Goal: Information Seeking & Learning: Learn about a topic

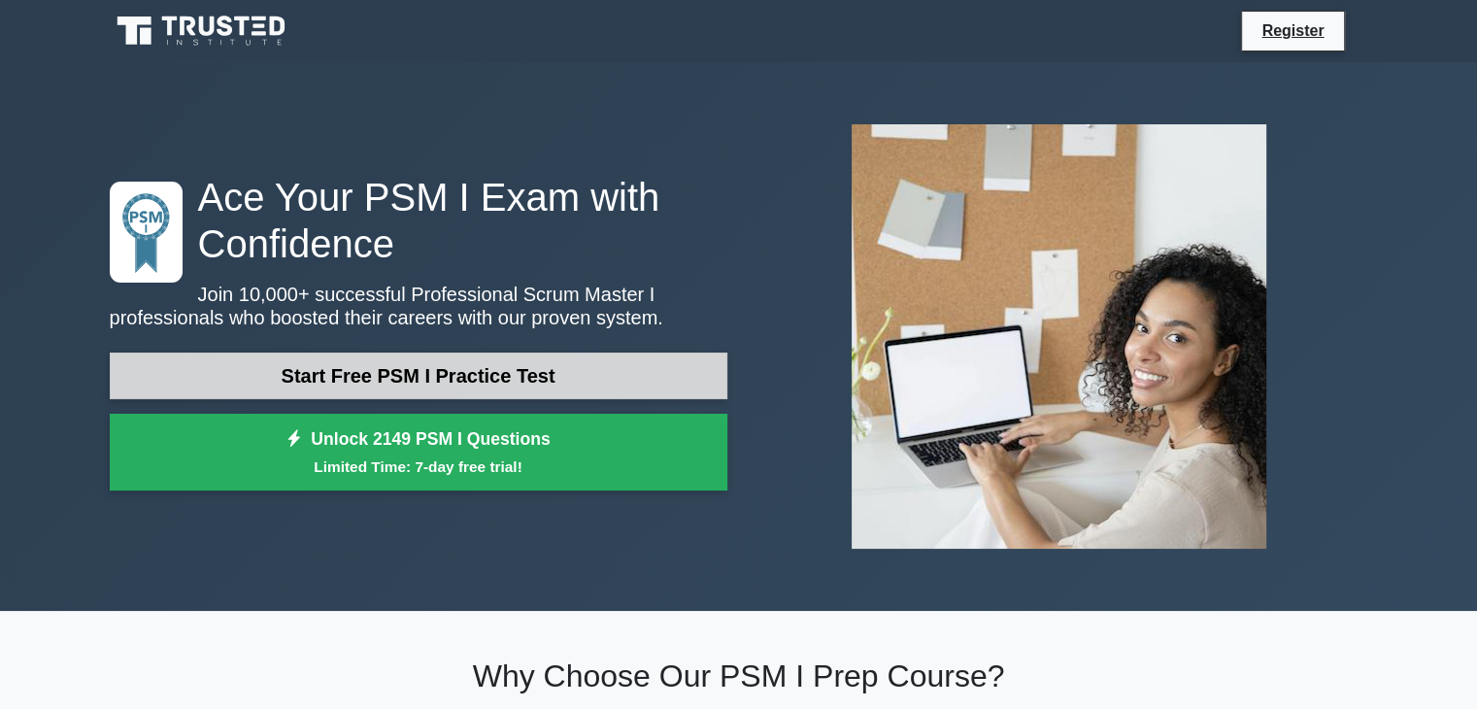
click at [353, 369] on link "Start Free PSM I Practice Test" at bounding box center [419, 376] width 618 height 47
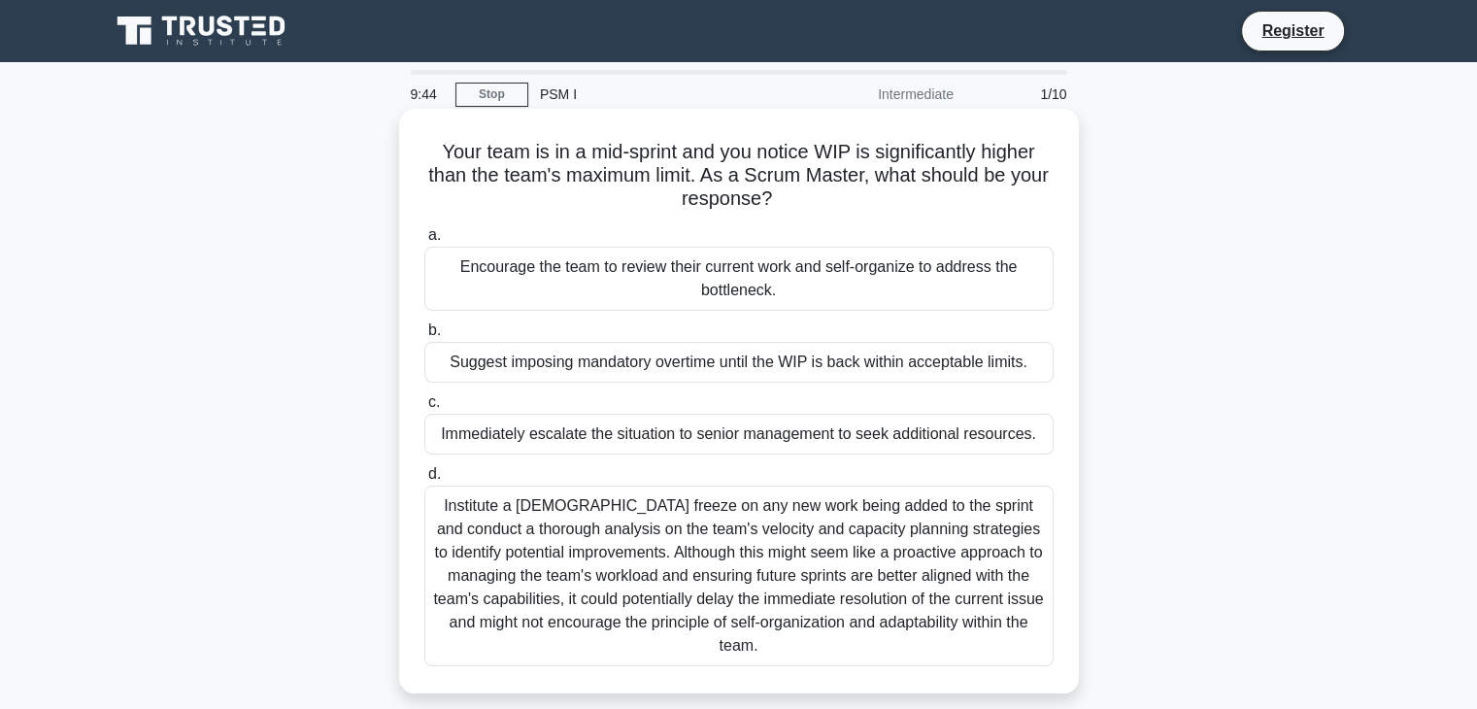
click at [815, 555] on div "Institute a temporary freeze on any new work being added to the sprint and cond…" at bounding box center [738, 576] width 629 height 181
click at [424, 481] on input "d. Institute a temporary freeze on any new work being added to the sprint and c…" at bounding box center [424, 474] width 0 height 13
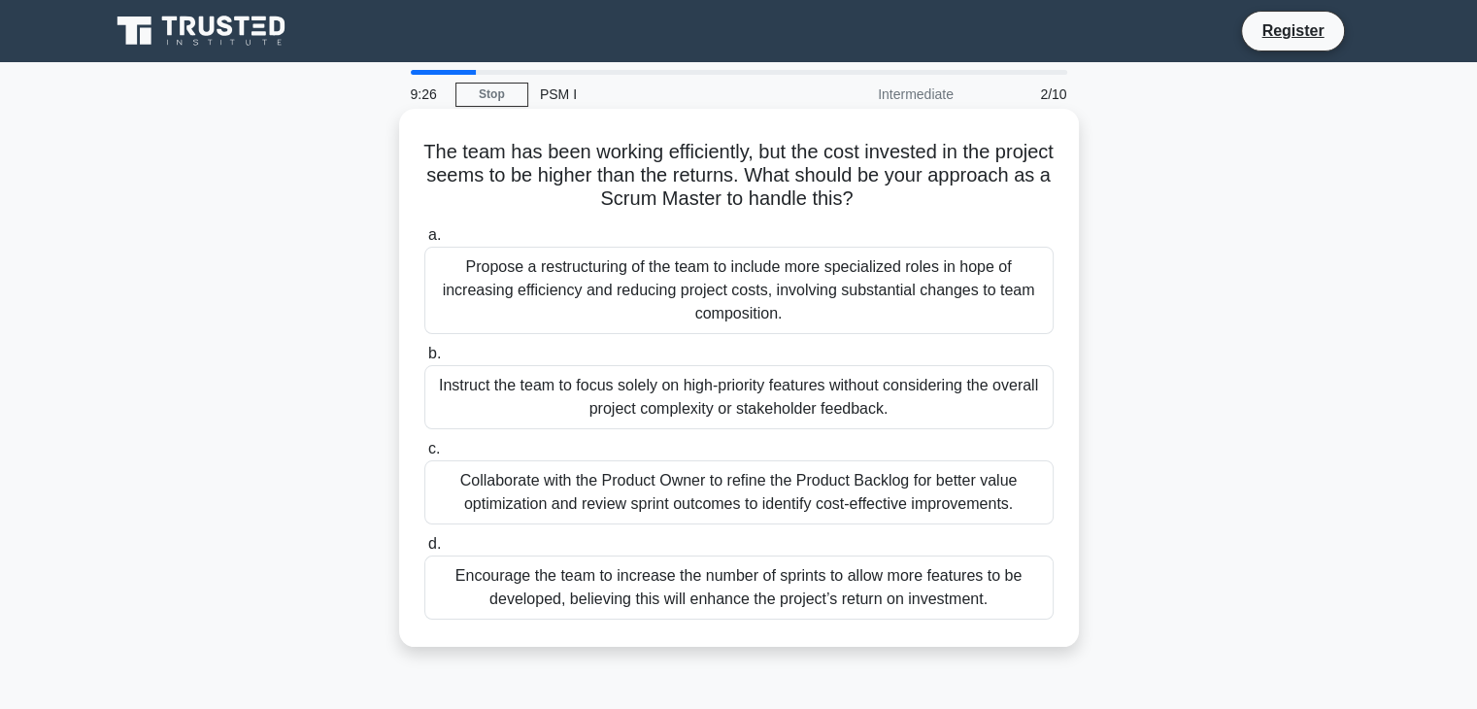
click at [658, 503] on div "Collaborate with the Product Owner to refine the Product Backlog for better val…" at bounding box center [738, 492] width 629 height 64
click at [424, 455] on input "c. Collaborate with the Product Owner to refine the Product Backlog for better …" at bounding box center [424, 449] width 0 height 13
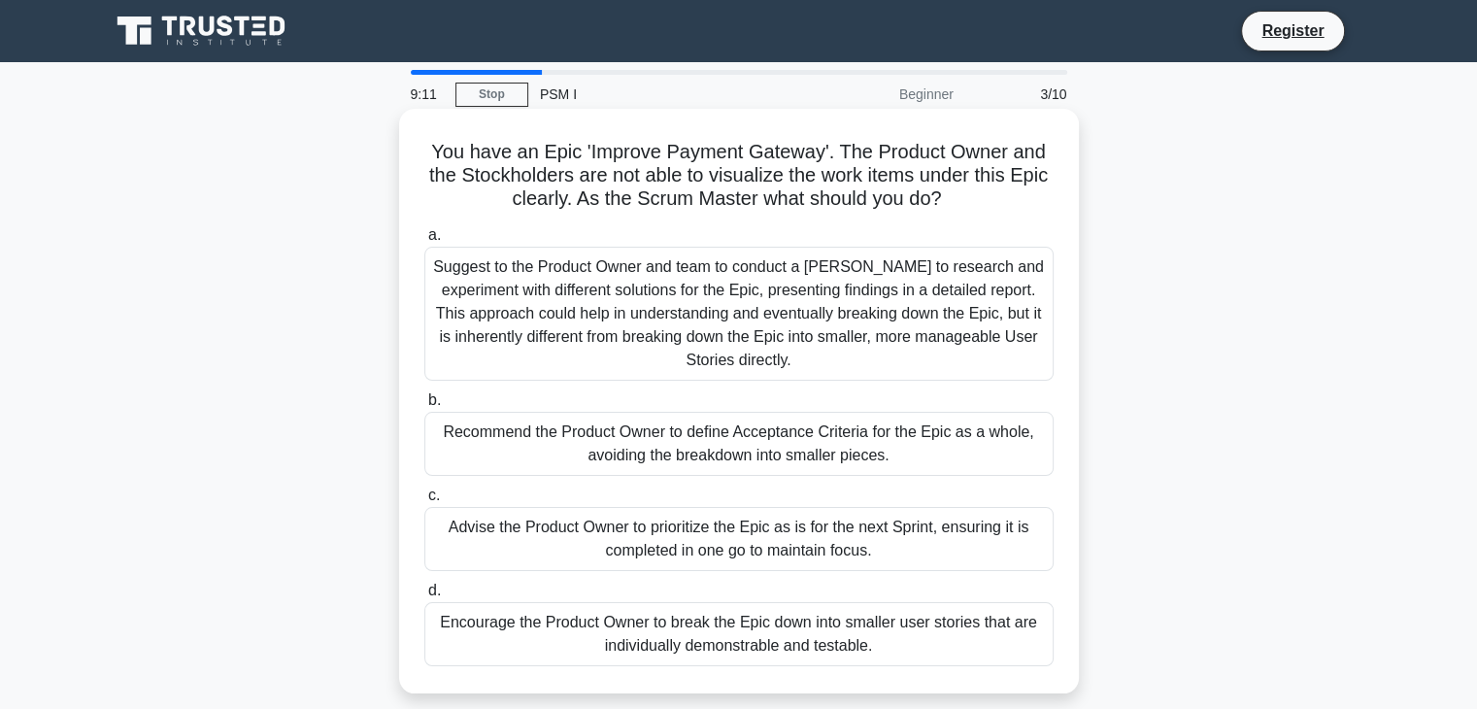
click at [768, 344] on div "Suggest to the Product Owner and team to conduct a Spike to research and experi…" at bounding box center [738, 314] width 629 height 134
click at [424, 242] on input "a. Suggest to the Product Owner and team to conduct a Spike to research and exp…" at bounding box center [424, 235] width 0 height 13
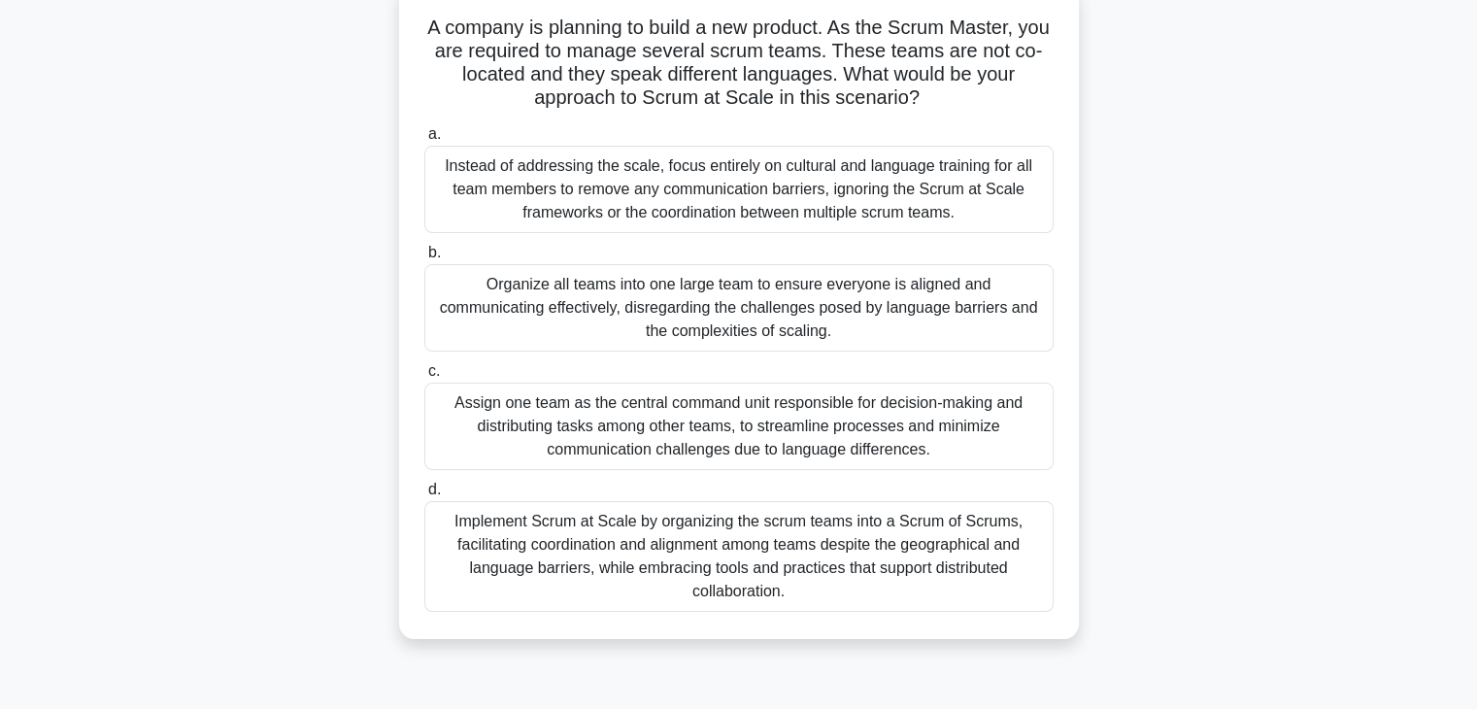
scroll to position [132, 0]
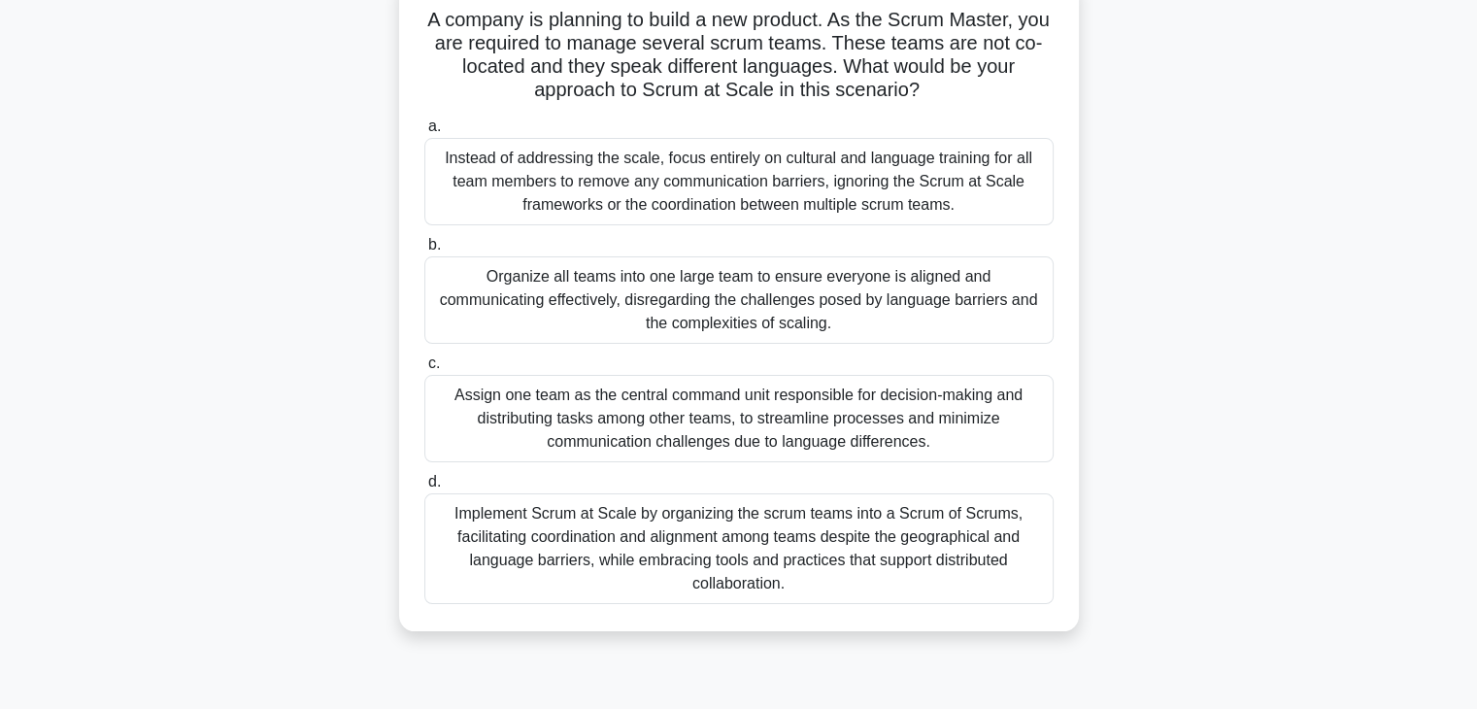
click at [905, 533] on div "Implement Scrum at Scale by organizing the scrum teams into a Scrum of Scrums, …" at bounding box center [738, 548] width 629 height 111
click at [424, 488] on input "d. Implement Scrum at Scale by organizing the scrum teams into a Scrum of Scrum…" at bounding box center [424, 482] width 0 height 13
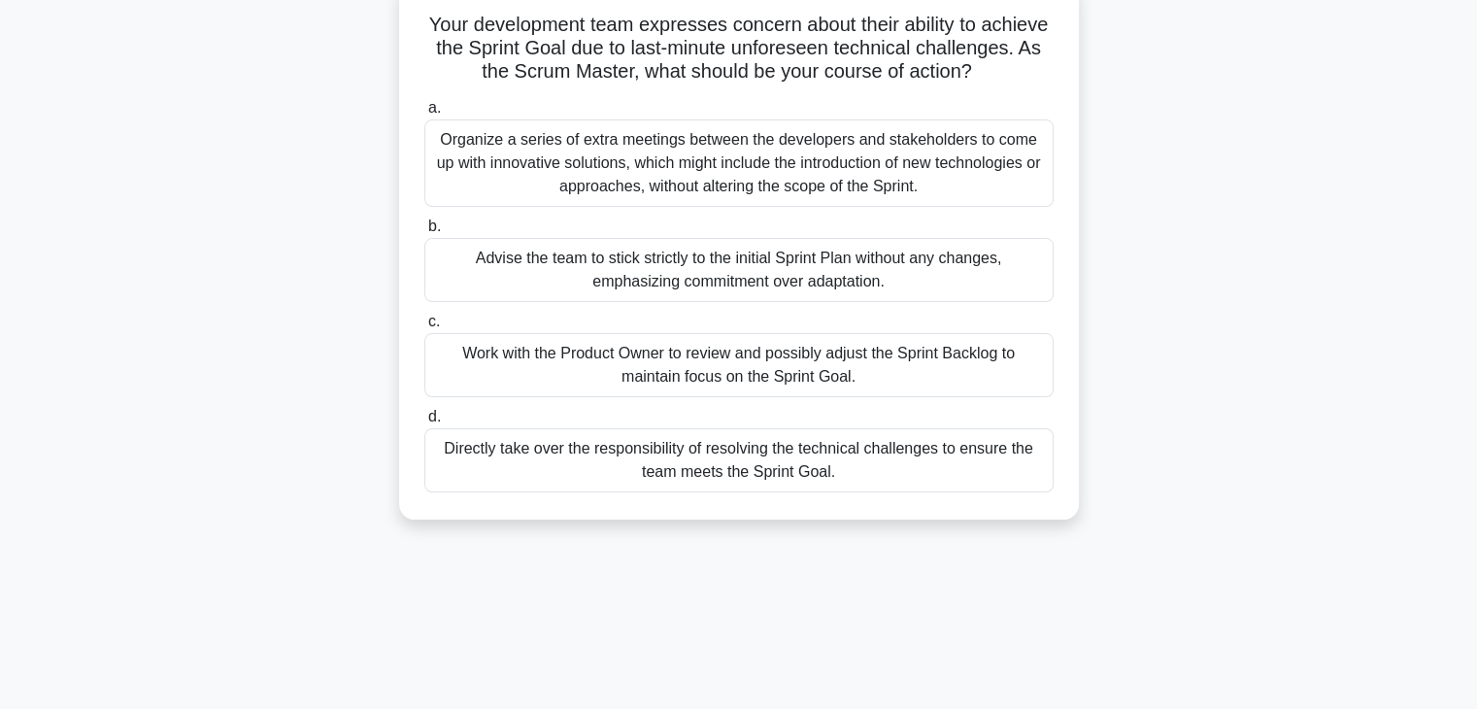
scroll to position [0, 0]
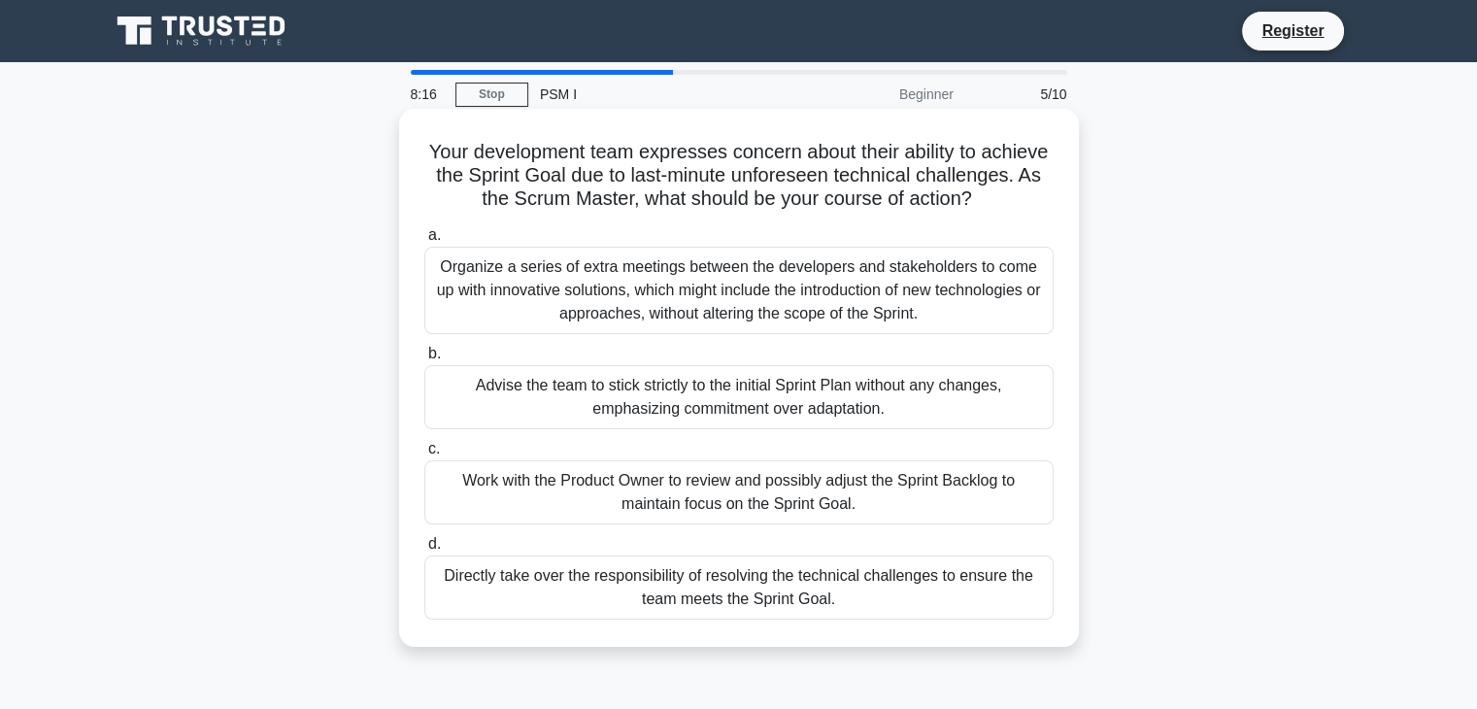
click at [1027, 326] on div "Organize a series of extra meetings between the developers and stakeholders to …" at bounding box center [738, 290] width 629 height 87
click at [424, 242] on input "a. Organize a series of extra meetings between the developers and stakeholders …" at bounding box center [424, 235] width 0 height 13
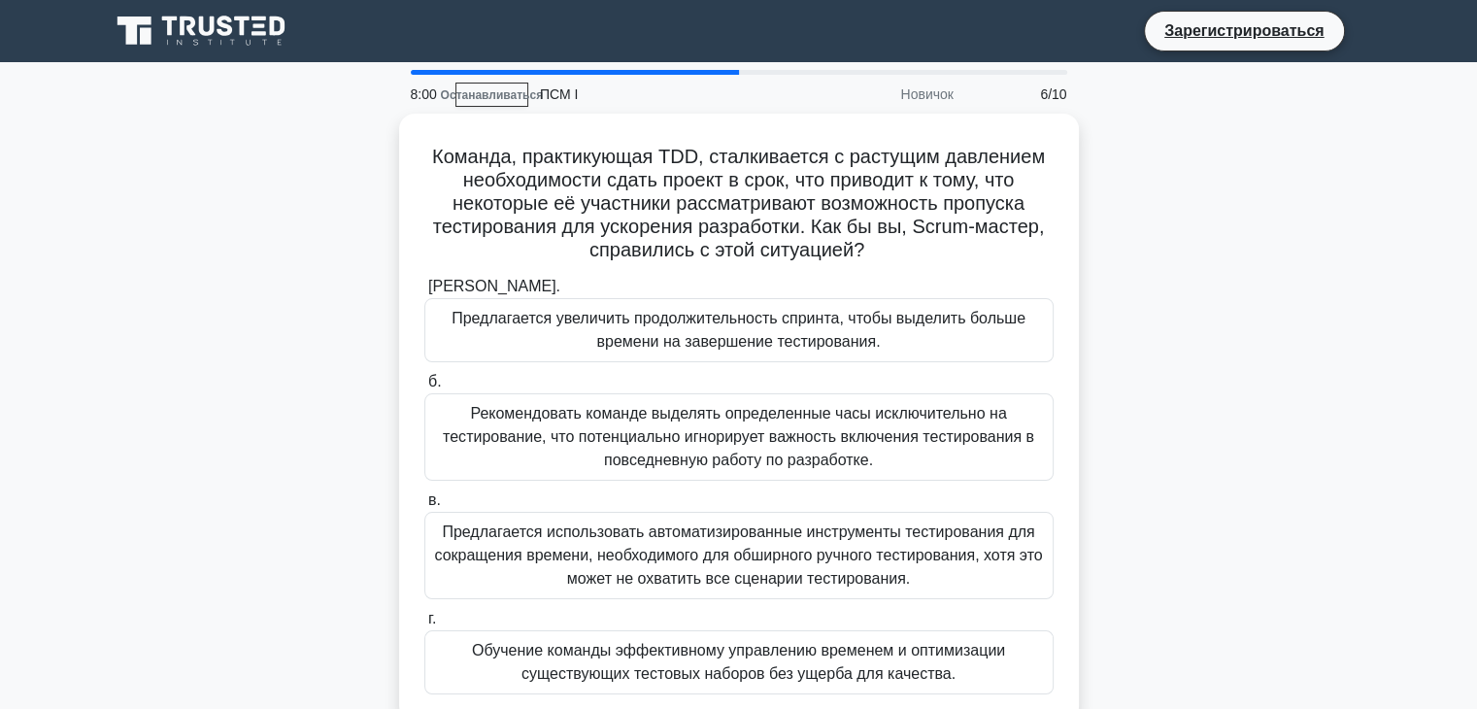
click at [1196, 234] on div "Команда, практикующая TDD, сталкивается с растущим давлением необходимости сдат…" at bounding box center [739, 429] width 1282 height 631
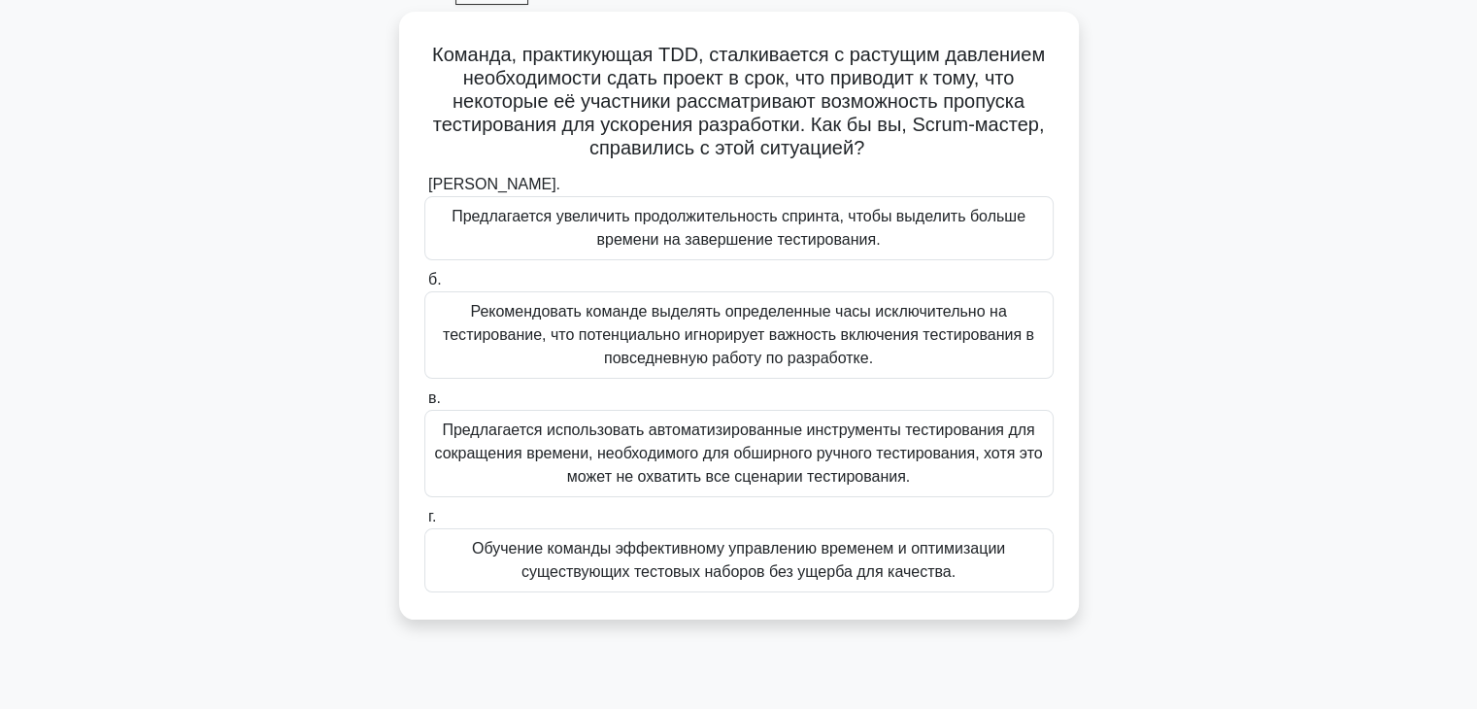
scroll to position [108, 0]
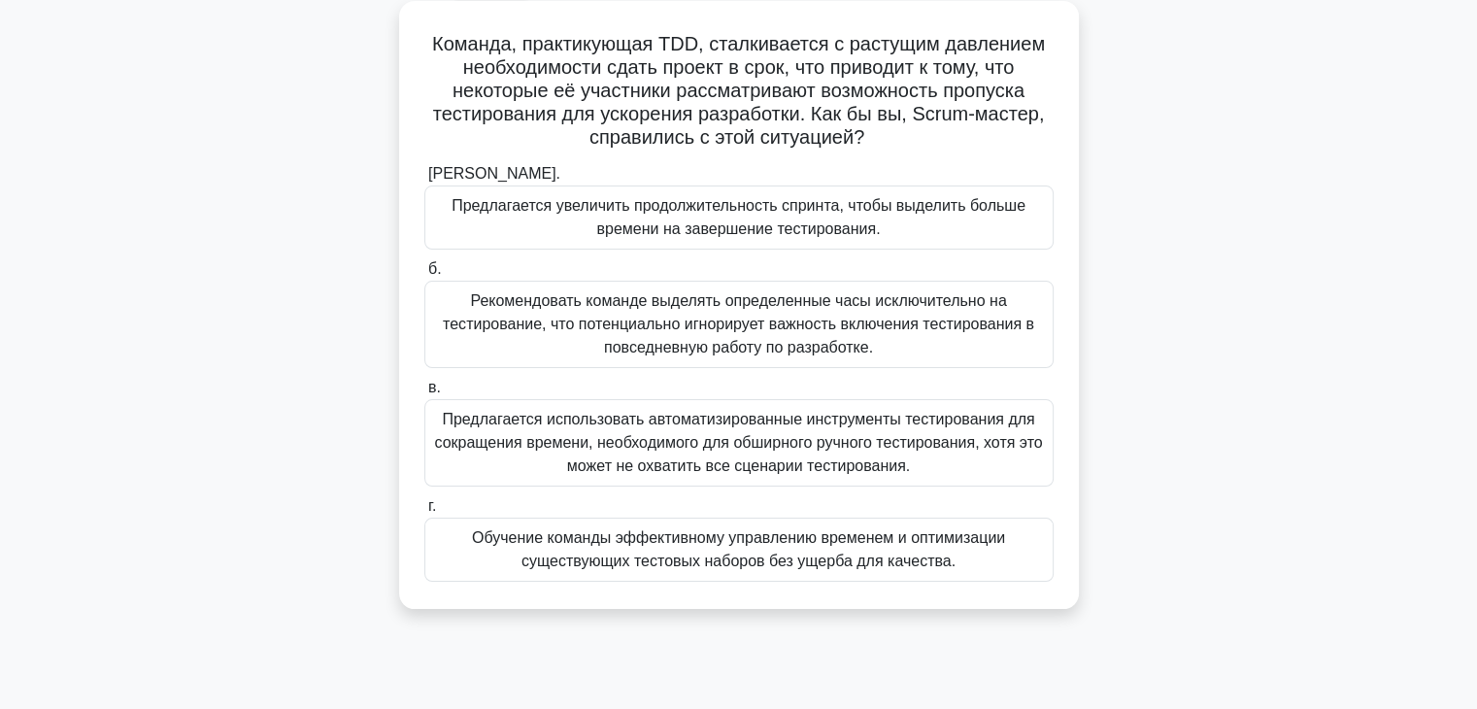
click at [928, 420] on font "Предлагается использовать автоматизированные инструменты тестирования для сокра…" at bounding box center [738, 442] width 608 height 63
click at [424, 394] on input "в. Предлагается использовать автоматизированные инструменты тестирования для со…" at bounding box center [424, 388] width 0 height 13
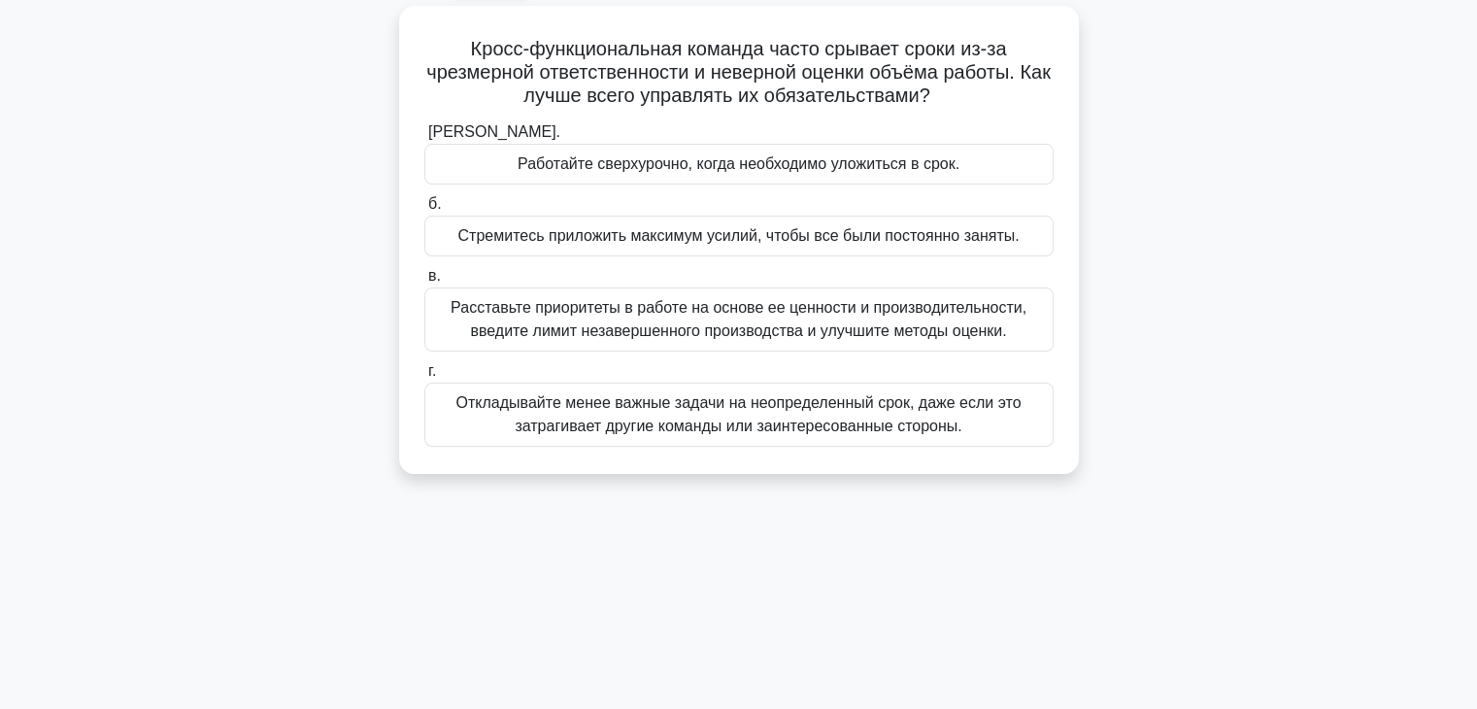
scroll to position [0, 0]
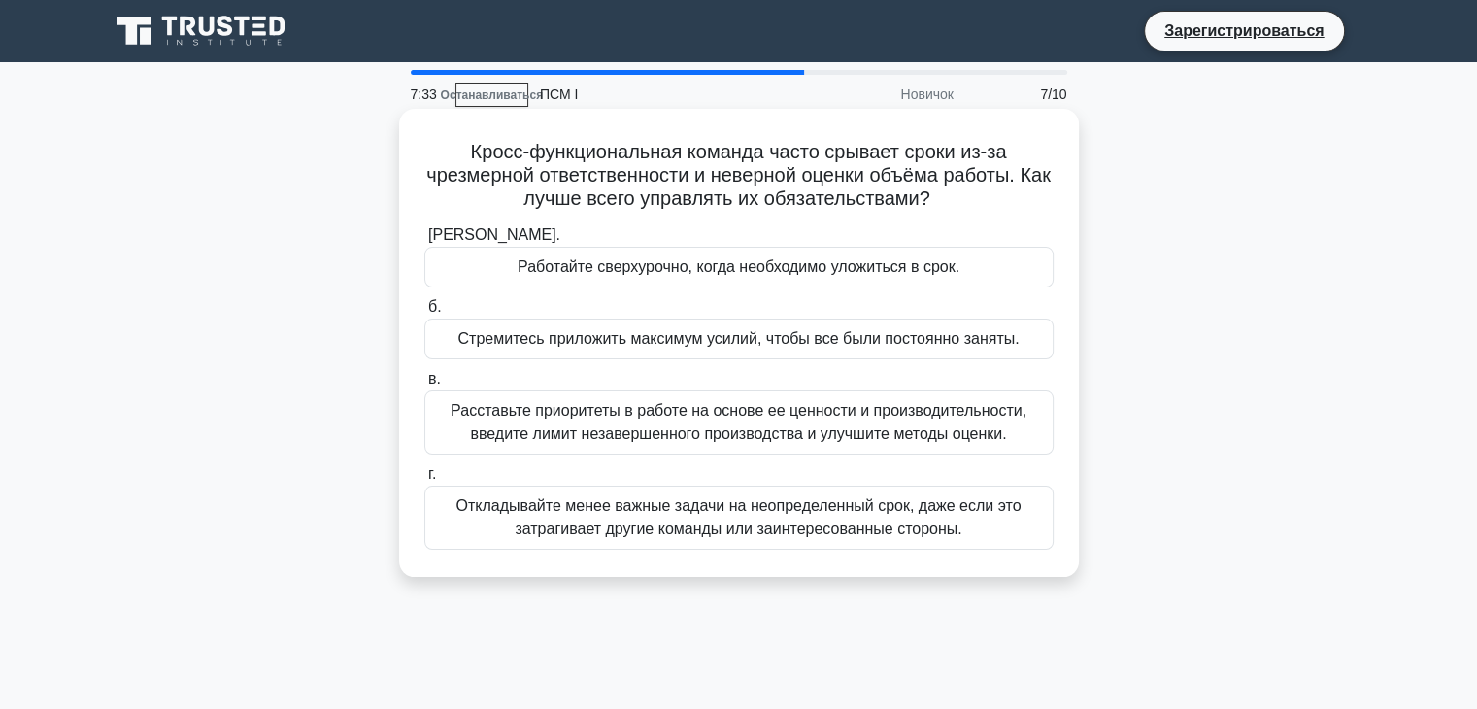
click at [948, 402] on font "Расставьте приоритеты в работе на основе ее ценности и производительности, введ…" at bounding box center [739, 422] width 576 height 40
click at [424, 386] on input "в. Расставьте приоритеты в работе на основе ее ценности и производительности, в…" at bounding box center [424, 379] width 0 height 13
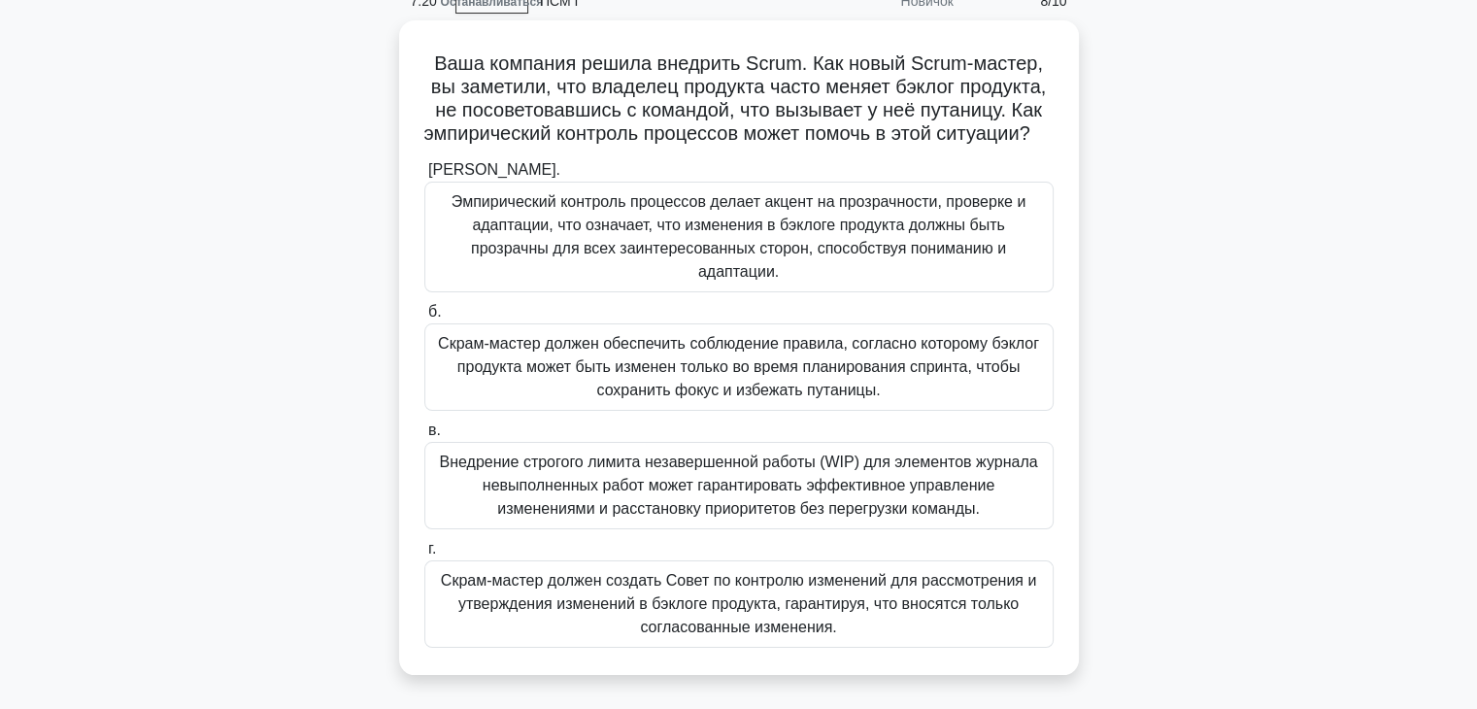
scroll to position [125, 0]
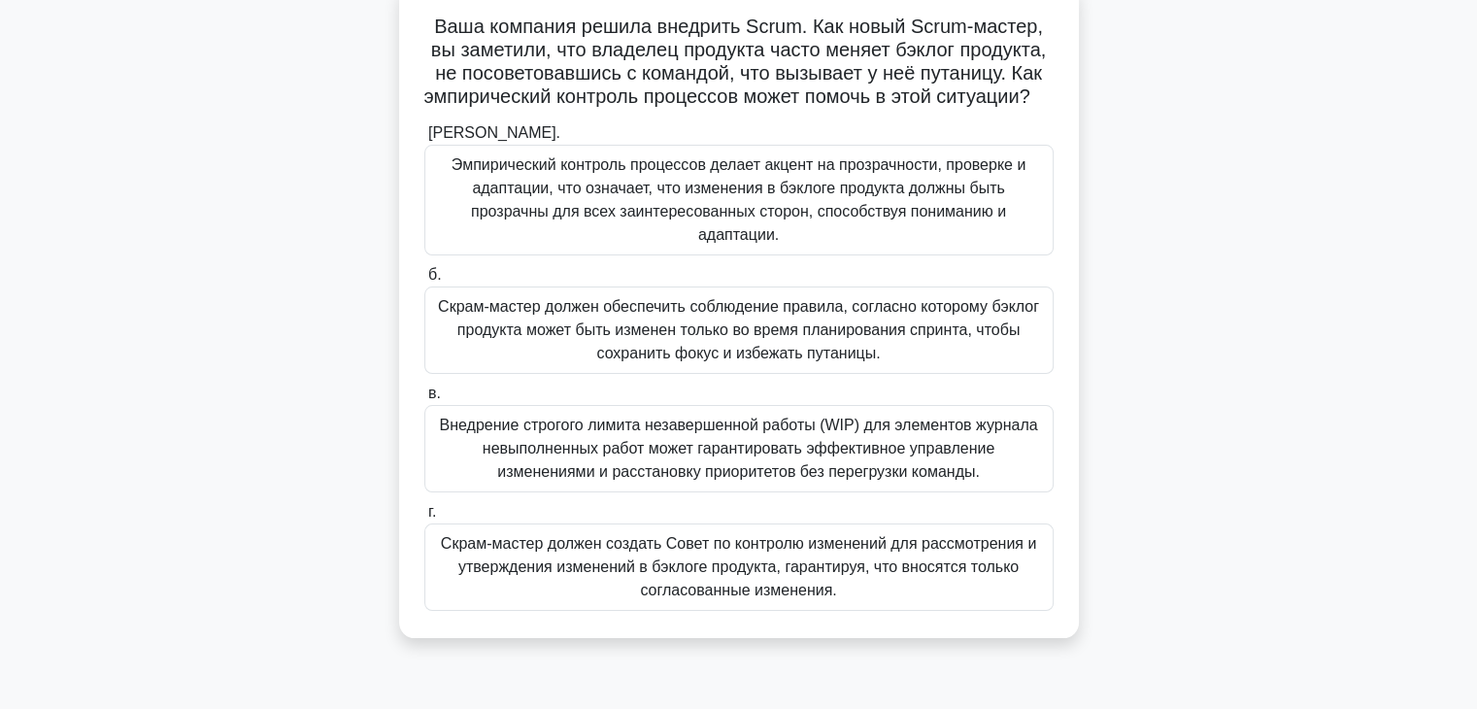
click at [817, 598] on font "Скрам-мастер должен создать Совет по контролю изменений для рассмотрения и утве…" at bounding box center [738, 566] width 595 height 63
click at [424, 519] on input "г. Скрам-мастер должен создать Совет по контролю изменений для рассмотрения и у…" at bounding box center [424, 512] width 0 height 13
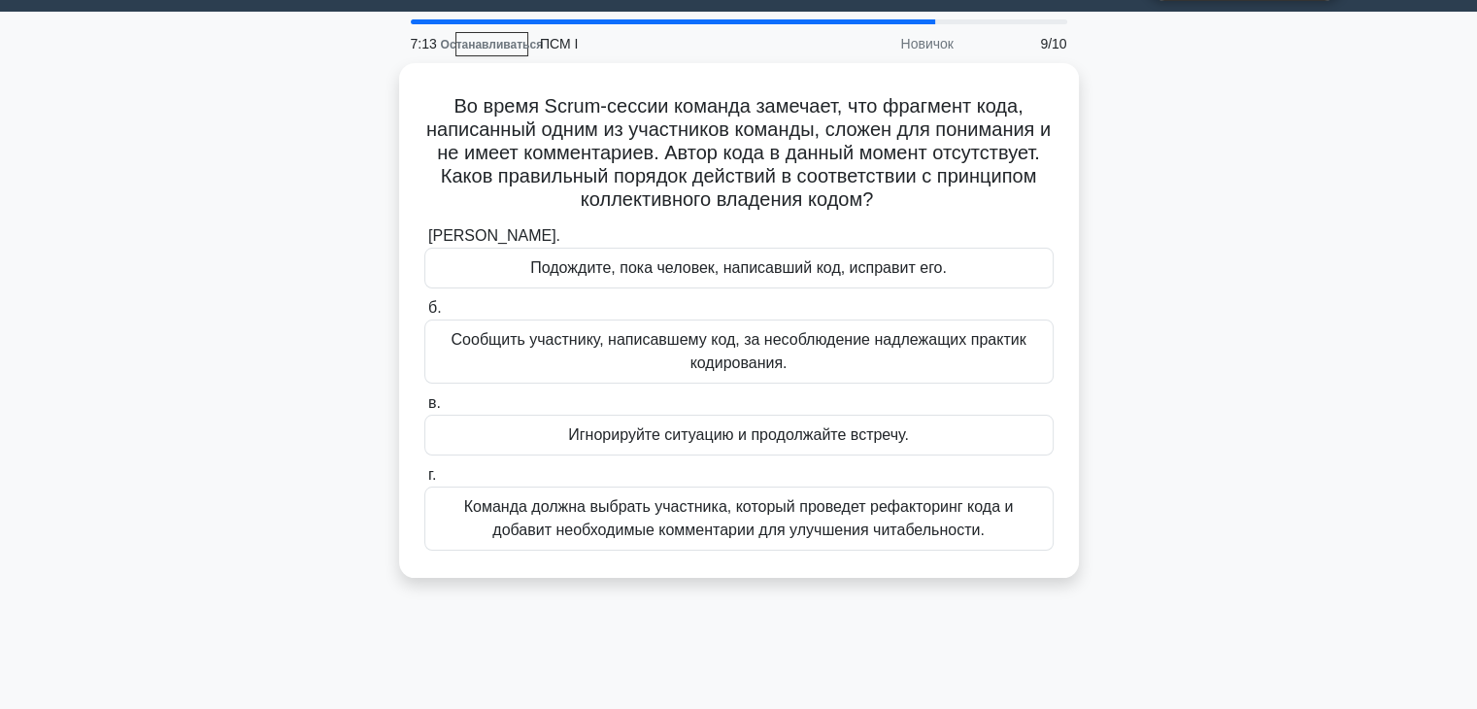
scroll to position [0, 0]
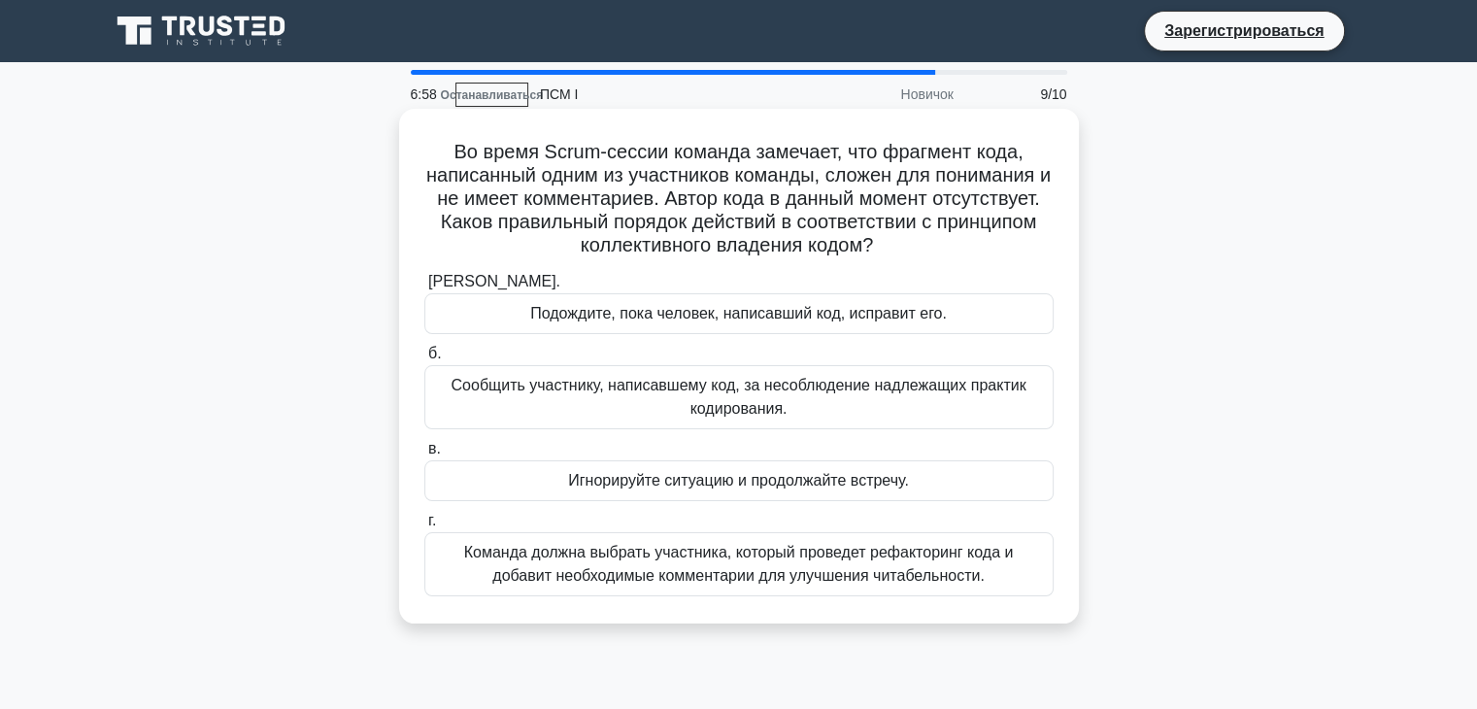
click at [850, 553] on font "Команда должна выбрать участника, который проведет рефакторинг кода и добавит н…" at bounding box center [739, 564] width 550 height 40
click at [424, 527] on input "г. Команда должна выбрать участника, который проведет рефакторинг кода и добави…" at bounding box center [424, 521] width 0 height 13
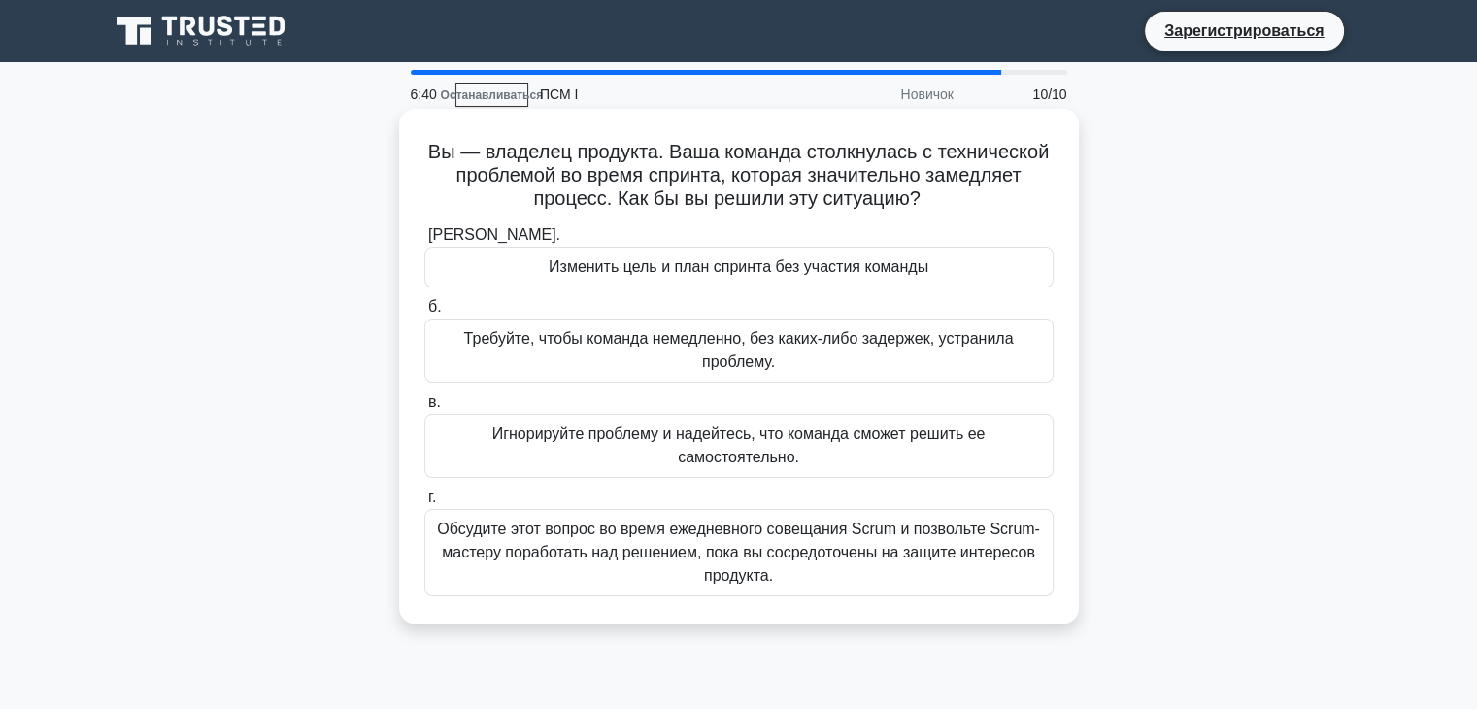
click at [842, 551] on font "Обсудите этот вопрос во время ежедневного совещания Scrum и позвольте Scrum-мас…" at bounding box center [738, 552] width 603 height 63
click at [424, 504] on input "г. Обсудите этот вопрос во время ежедневного совещания Scrum и позвольте Scrum-…" at bounding box center [424, 497] width 0 height 13
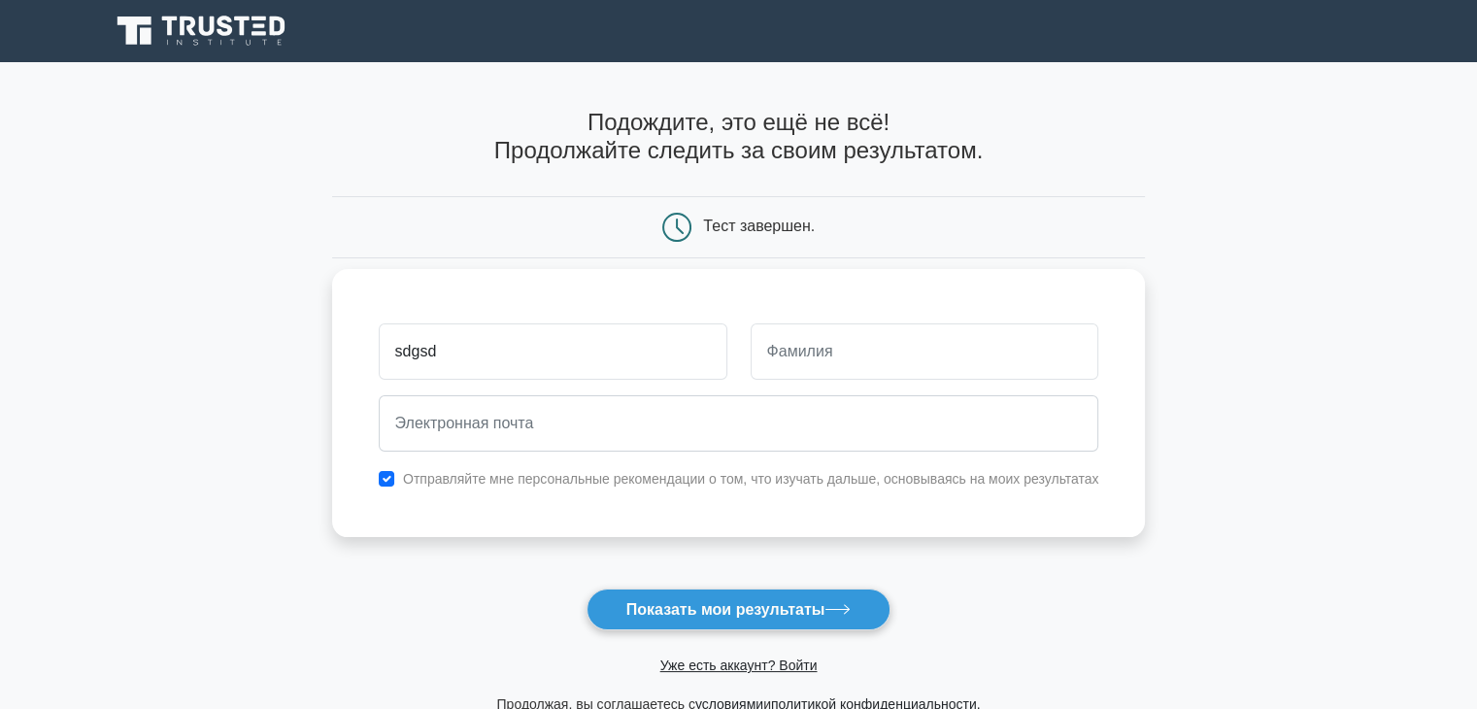
type input "sdgsd"
click at [820, 351] on input "text" at bounding box center [925, 351] width 349 height 56
type input "sdgf"
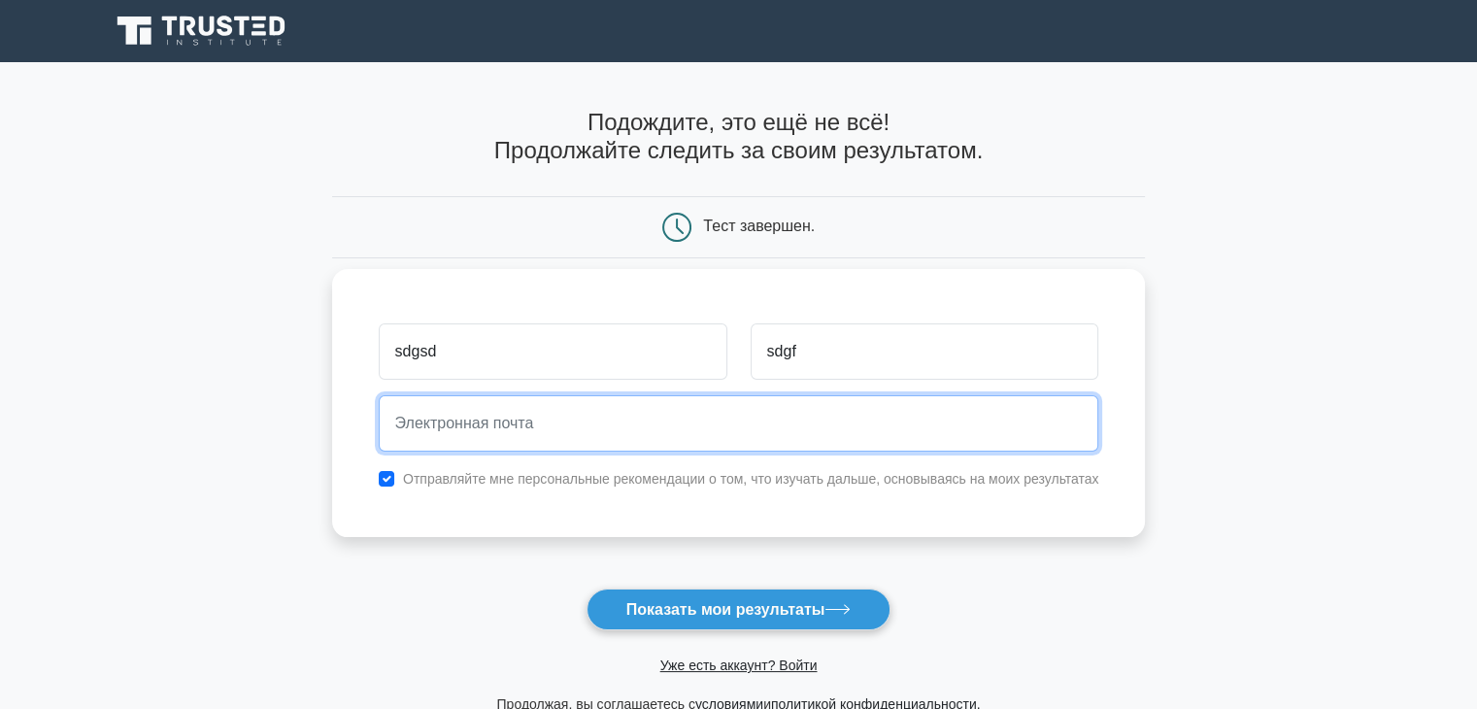
click at [666, 430] on input "email" at bounding box center [739, 423] width 721 height 56
type input "asawfea@mail.ru"
click at [587, 589] on button "Показать мои результаты" at bounding box center [739, 610] width 305 height 42
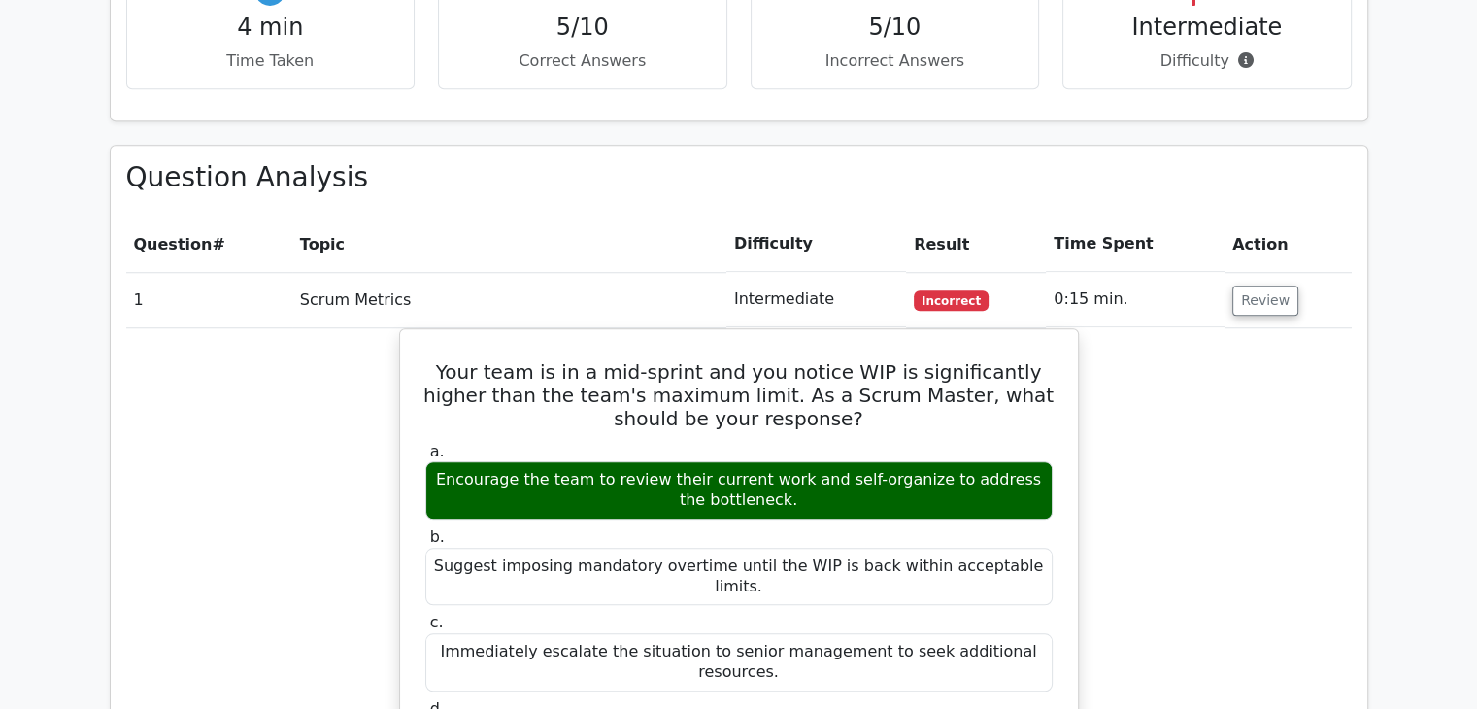
scroll to position [1555, 0]
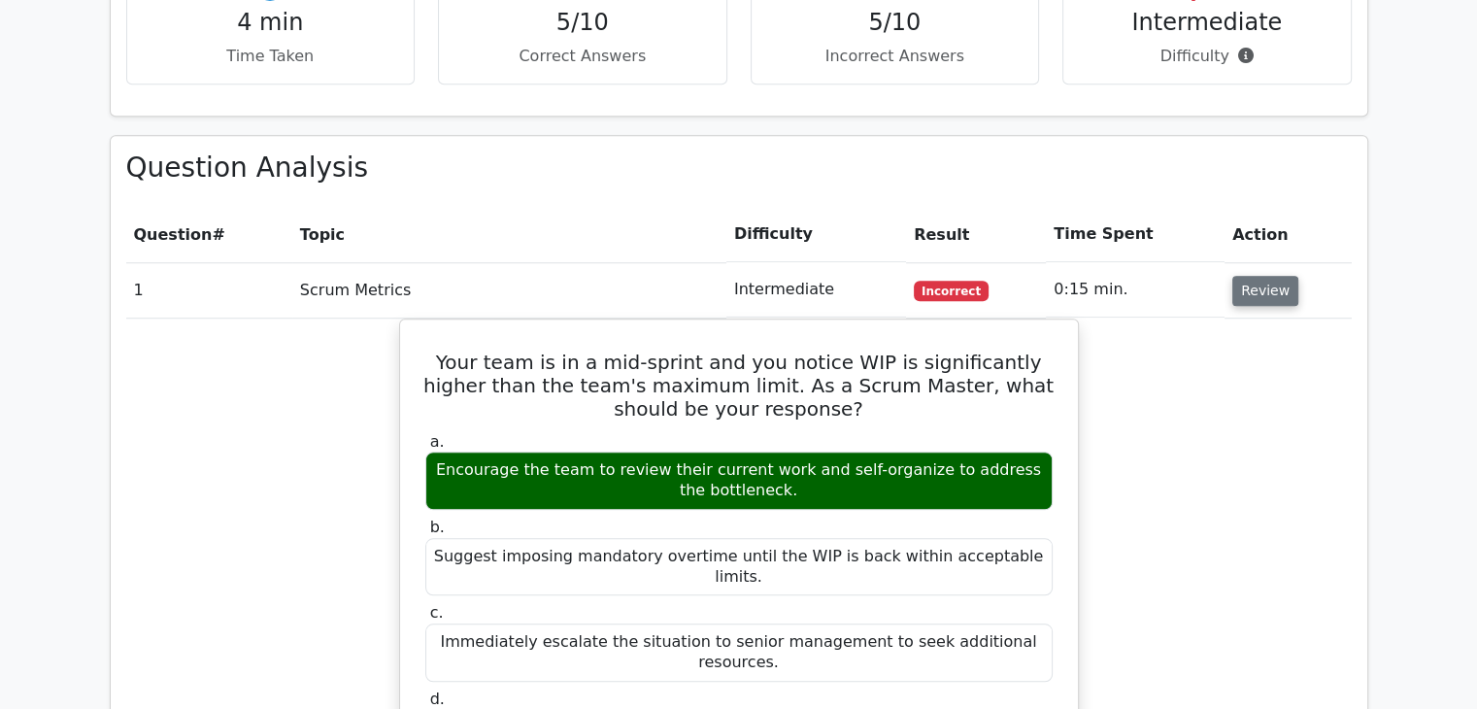
click at [1248, 276] on button "Review" at bounding box center [1265, 291] width 66 height 30
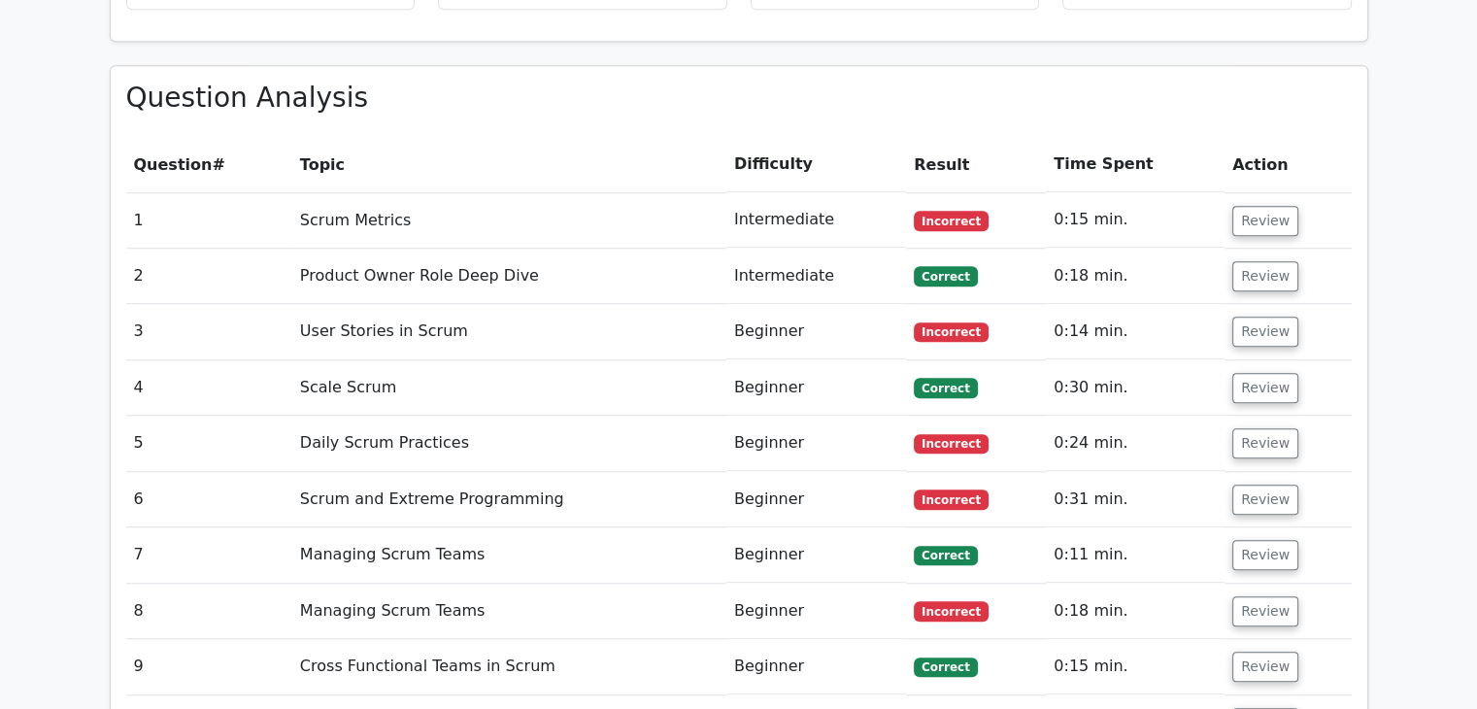
scroll to position [1633, 0]
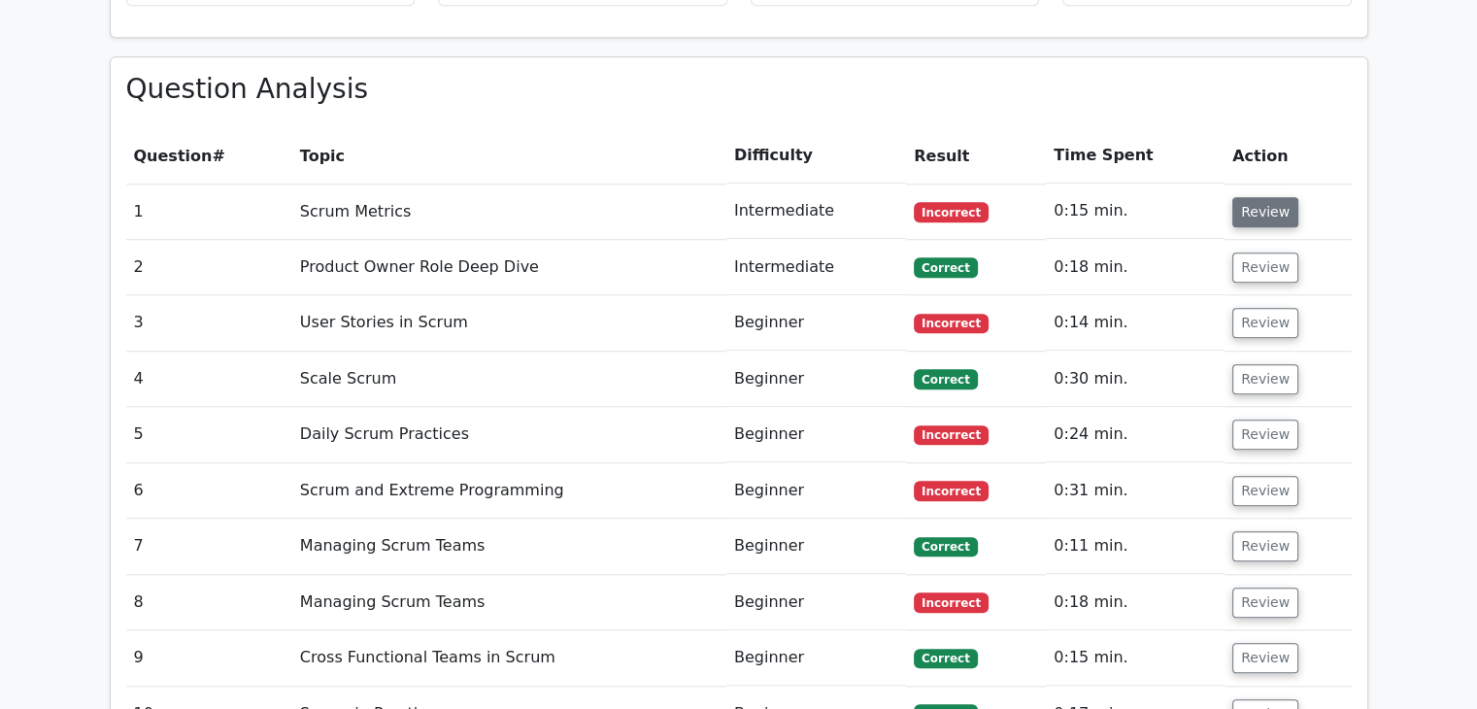
click at [1256, 197] on button "Review" at bounding box center [1265, 212] width 66 height 30
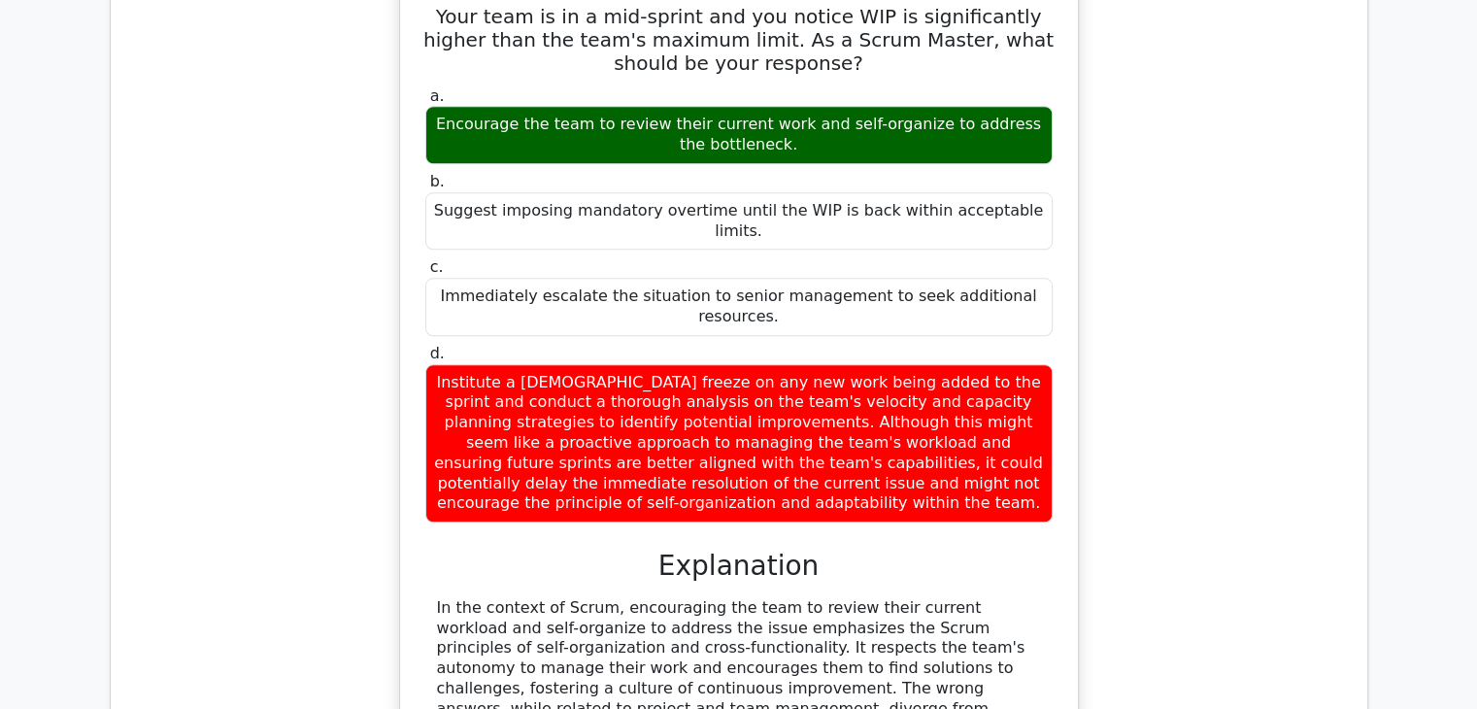
scroll to position [1910, 0]
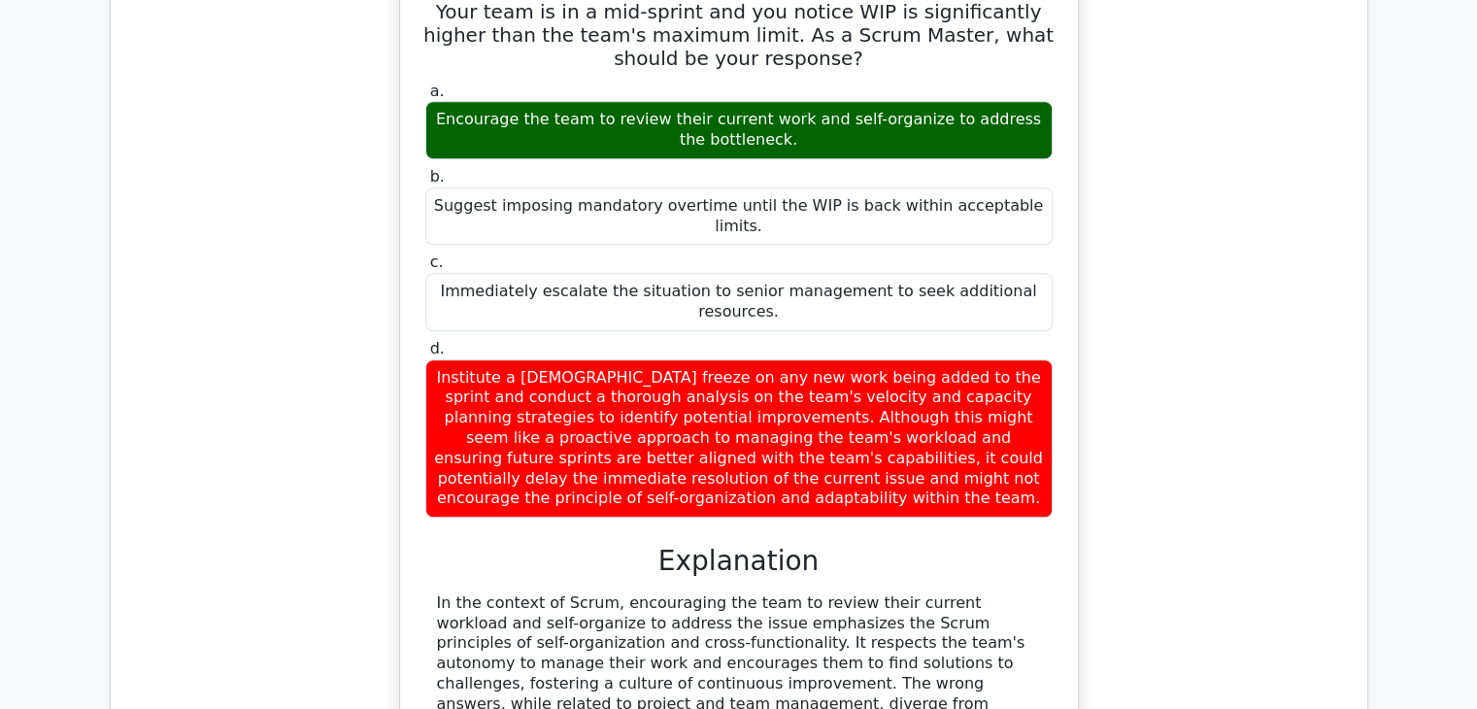
click at [1472, 433] on main "Go Premium Professional Scrum Master I Preparation Package (2025) 2149 Superior…" at bounding box center [738, 178] width 1477 height 4053
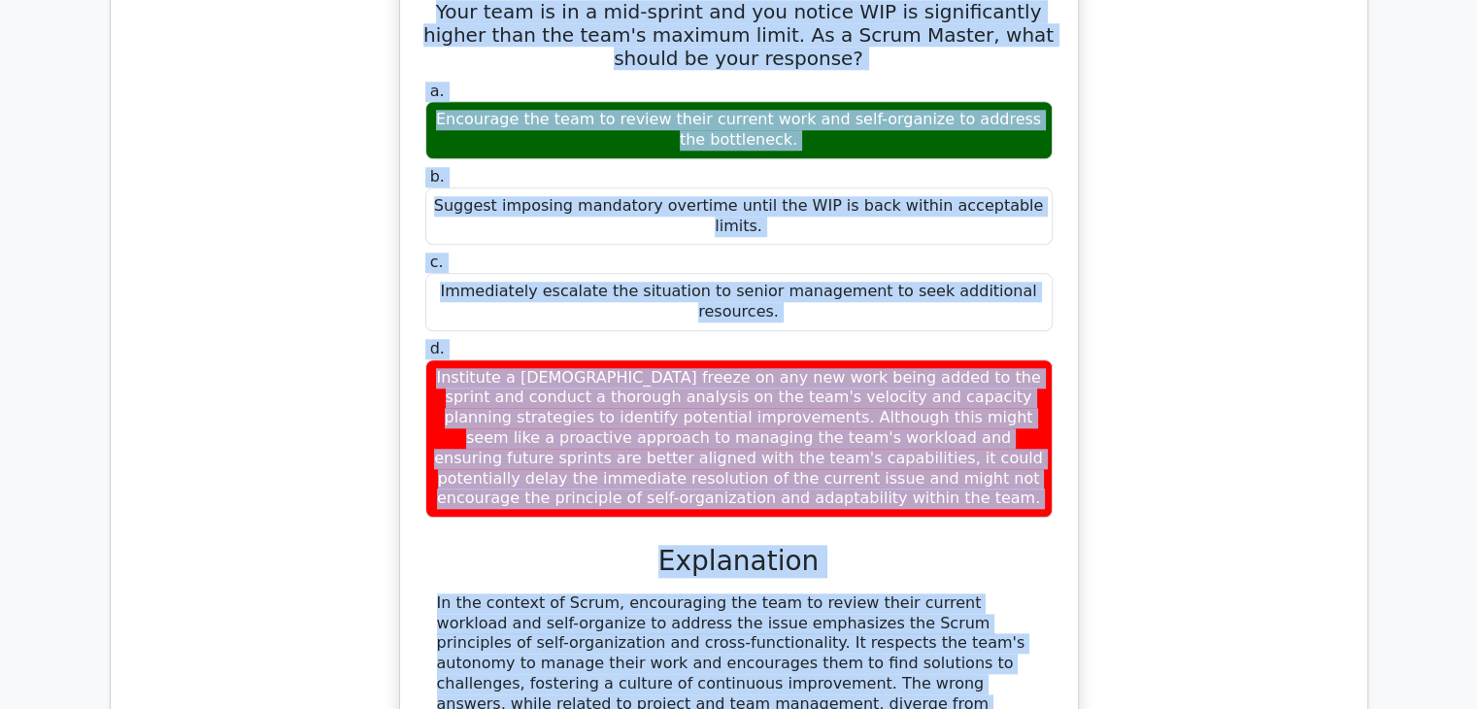
click at [1472, 433] on main "Go Premium Professional Scrum Master I Preparation Package (2025) 2149 Superior…" at bounding box center [738, 178] width 1477 height 4053
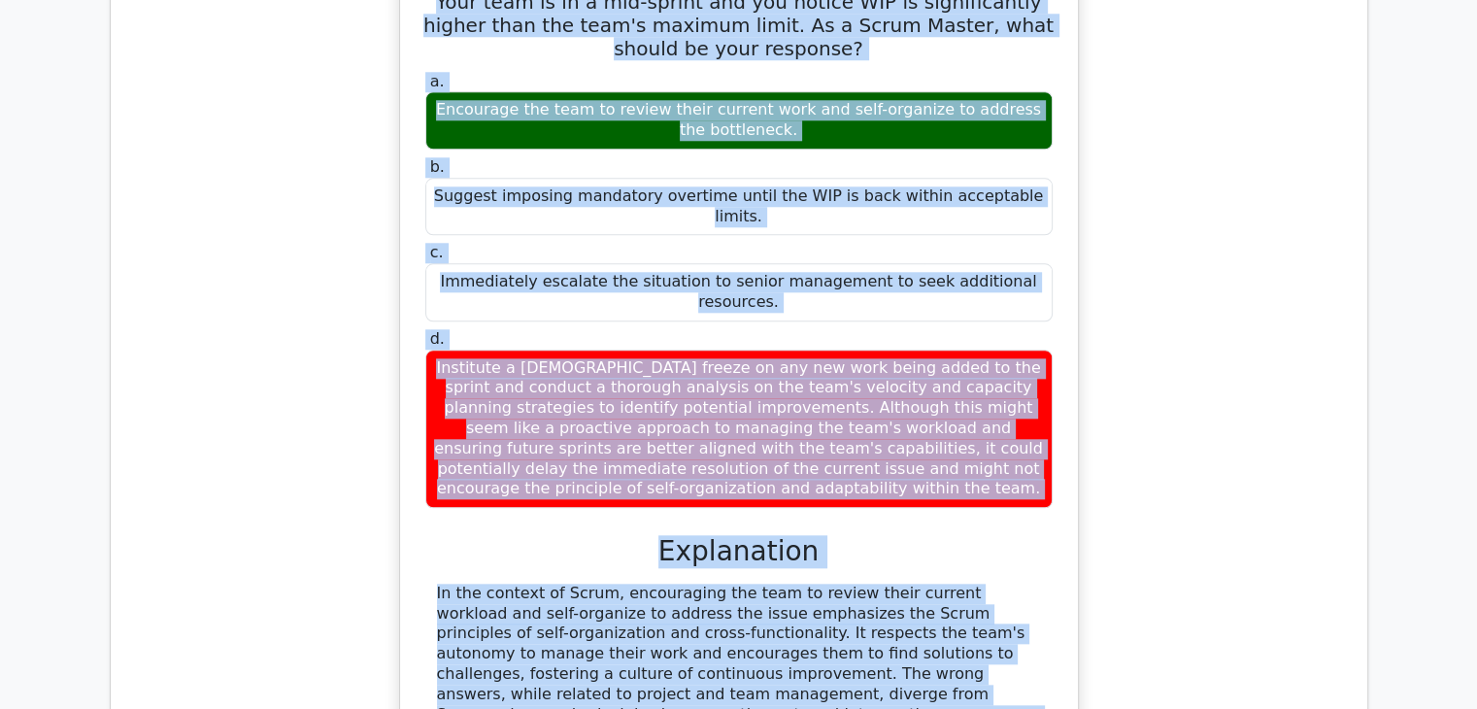
click at [1023, 456] on div "a. Encourage the team to review their current work and self-organize to address…" at bounding box center [738, 434] width 631 height 733
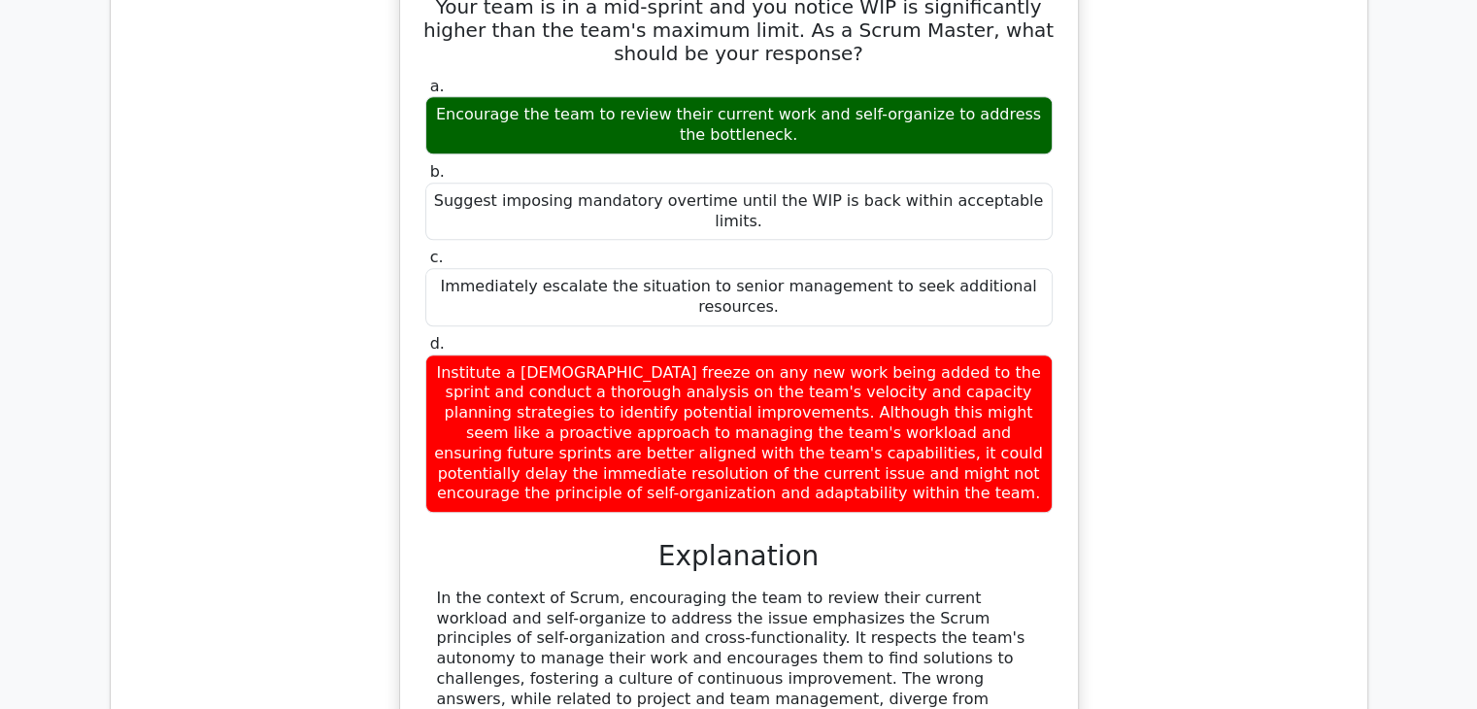
click at [1329, 423] on div "Your team is in a mid-sprint and you notice WIP is significantly higher than th…" at bounding box center [739, 408] width 1226 height 891
